Goal: Task Accomplishment & Management: Manage account settings

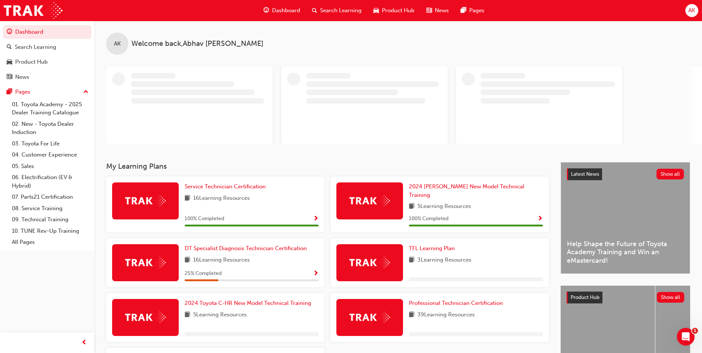
click at [687, 7] on div "AK" at bounding box center [691, 10] width 13 height 13
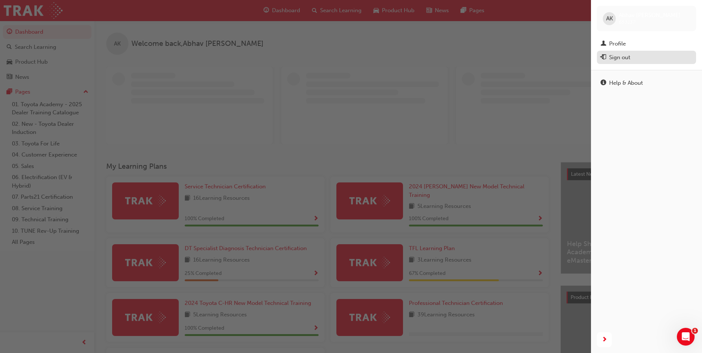
click at [620, 56] on div "Sign out" at bounding box center [619, 57] width 21 height 9
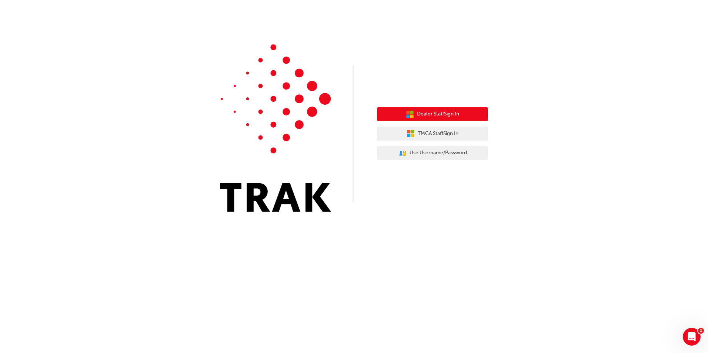
click at [451, 111] on span "Dealer Staff Sign In" at bounding box center [438, 114] width 42 height 9
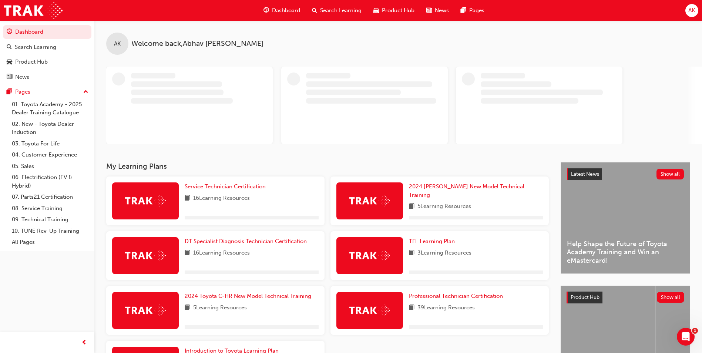
click at [688, 12] on span "AK" at bounding box center [691, 10] width 7 height 9
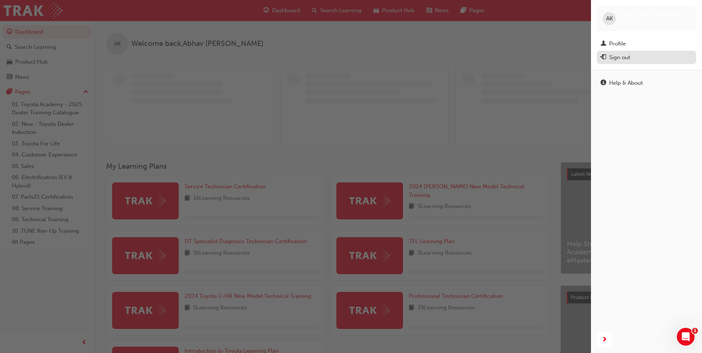
click at [637, 64] on button "Sign out" at bounding box center [646, 58] width 99 height 14
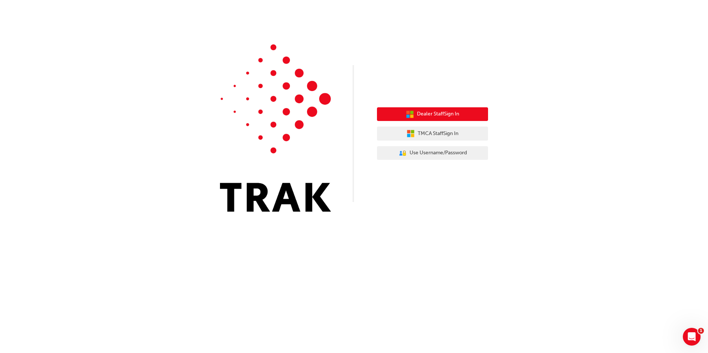
click at [422, 114] on span "Dealer Staff Sign In" at bounding box center [438, 114] width 42 height 9
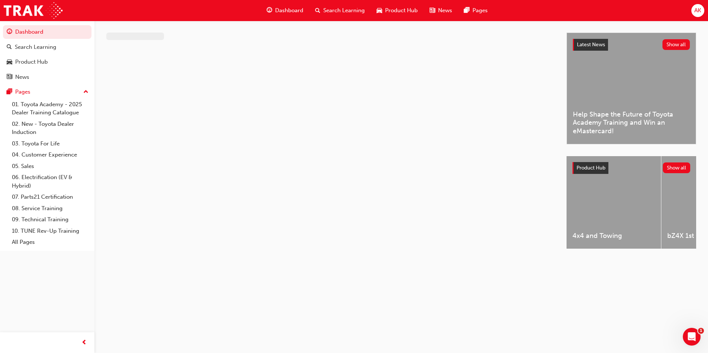
click at [694, 14] on div "AK" at bounding box center [697, 10] width 13 height 13
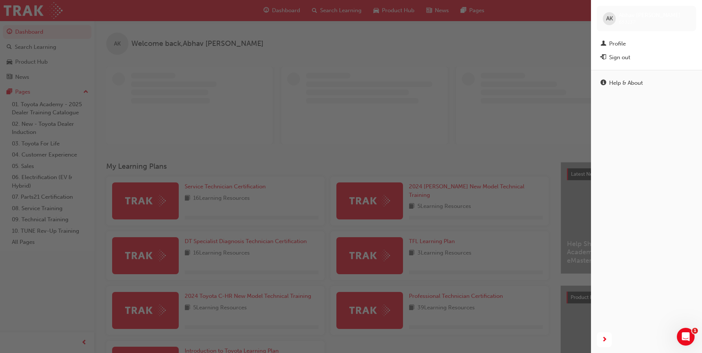
click at [609, 60] on div "Sign out" at bounding box center [647, 57] width 92 height 9
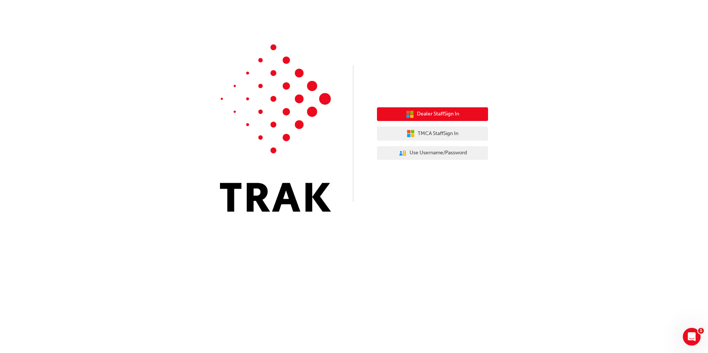
click at [423, 113] on span "Dealer Staff Sign In" at bounding box center [438, 114] width 42 height 9
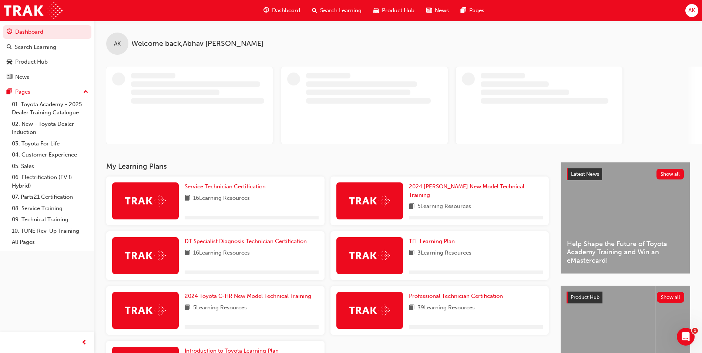
click at [691, 15] on div "AK" at bounding box center [691, 10] width 13 height 13
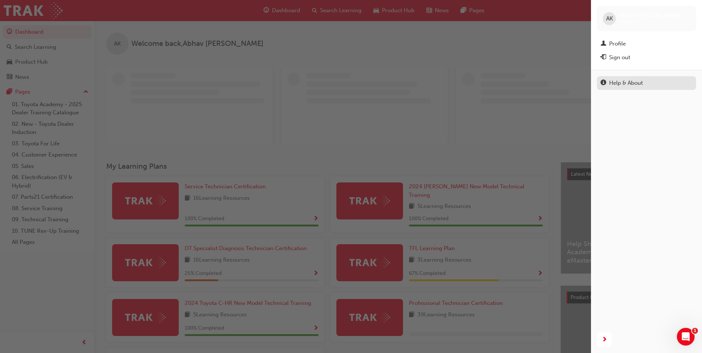
click at [604, 85] on span "info-icon" at bounding box center [604, 83] width 6 height 7
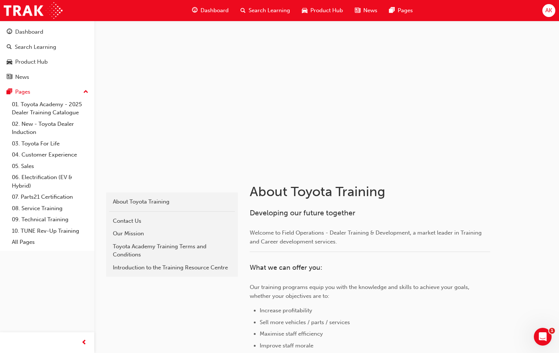
click at [432, 113] on div at bounding box center [327, 95] width 444 height 148
click at [374, 77] on div at bounding box center [327, 95] width 444 height 148
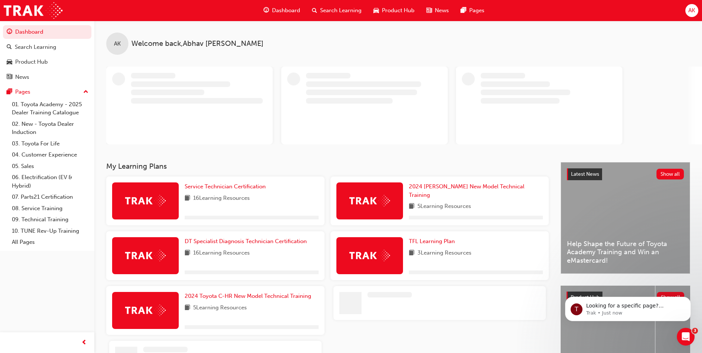
click at [688, 9] on div "AK" at bounding box center [691, 10] width 13 height 13
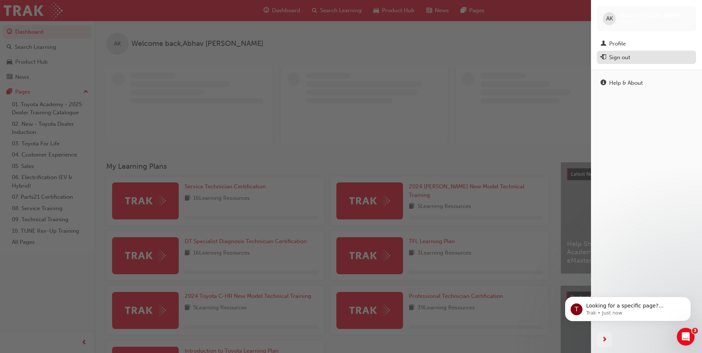
click at [641, 61] on div "Sign out" at bounding box center [647, 57] width 92 height 9
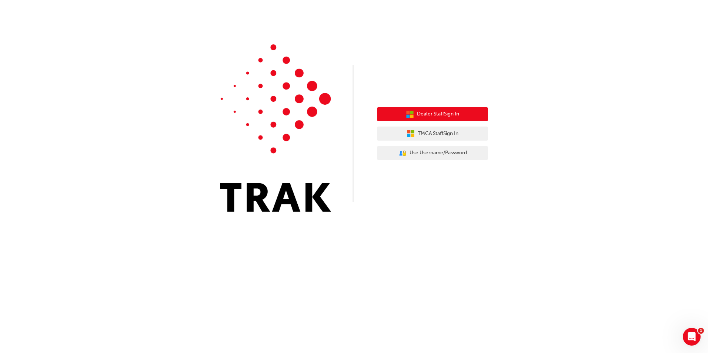
click at [442, 116] on span "Dealer Staff Sign In" at bounding box center [438, 114] width 42 height 9
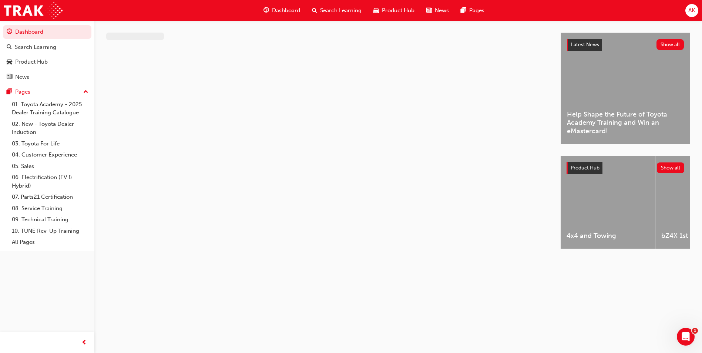
click at [694, 6] on span "AK" at bounding box center [691, 10] width 7 height 9
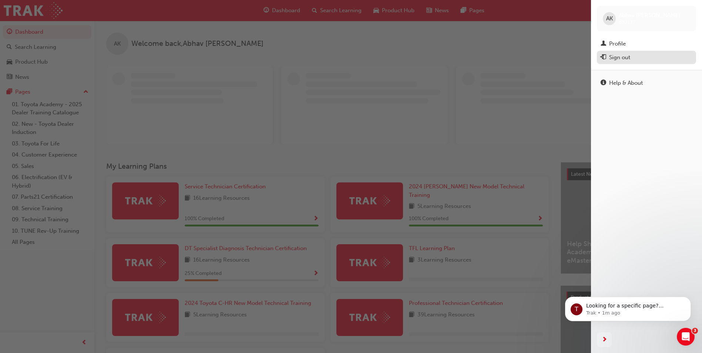
click at [631, 60] on div "Sign out" at bounding box center [647, 57] width 92 height 9
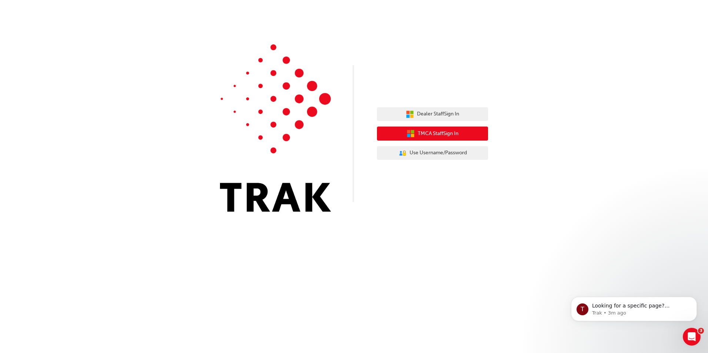
click at [447, 136] on span "TMCA Staff Sign In" at bounding box center [437, 134] width 41 height 9
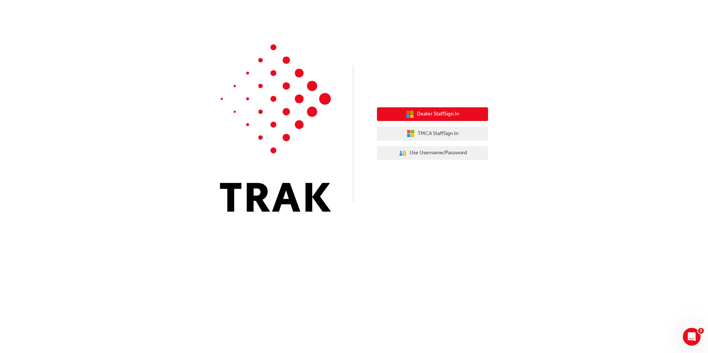
click at [446, 109] on button "Dealer Staff Sign In" at bounding box center [432, 114] width 111 height 14
